Goal: Task Accomplishment & Management: Use online tool/utility

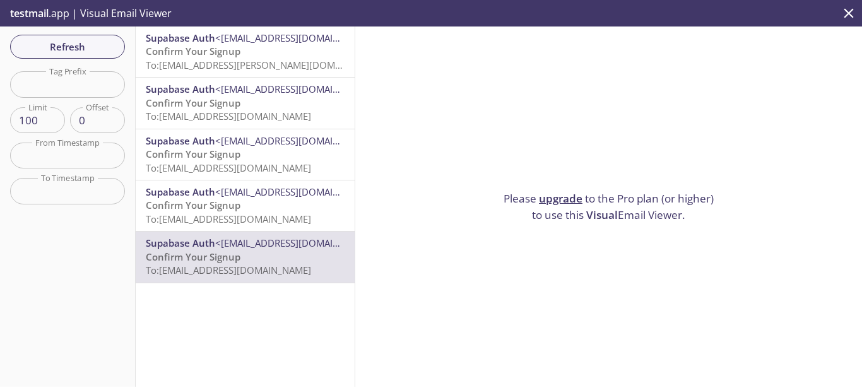
click at [50, 13] on p "testmail .app | Visual Email Viewer" at bounding box center [89, 13] width 179 height 27
click at [101, 7] on p "testmail .app | Visual Email Viewer" at bounding box center [89, 13] width 179 height 27
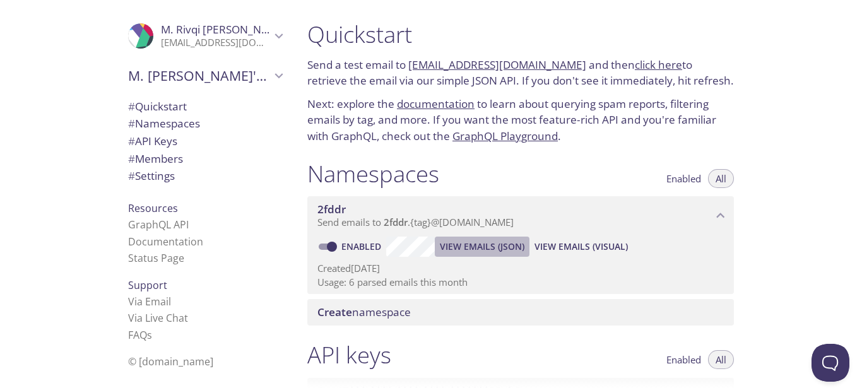
click at [467, 253] on span "View Emails (JSON)" at bounding box center [482, 246] width 85 height 15
